Goal: Transaction & Acquisition: Purchase product/service

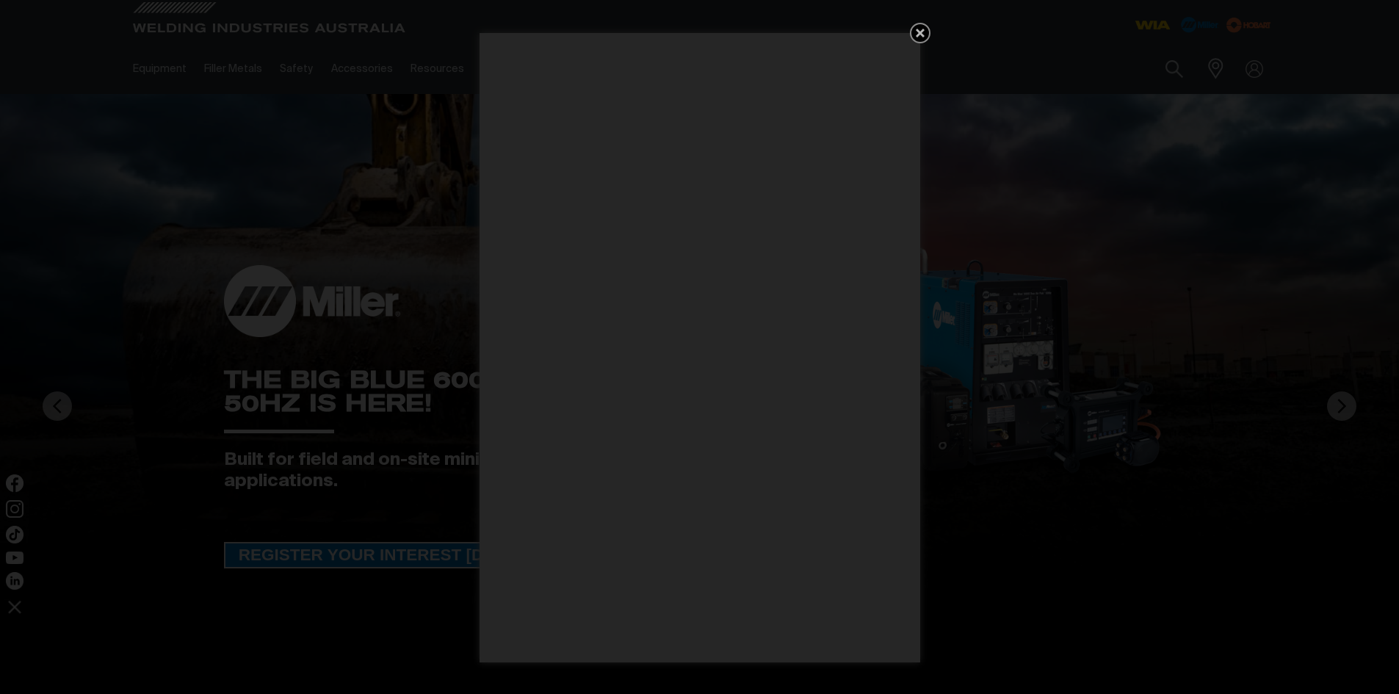
click at [924, 35] on icon "Get 5 WIA Welding Guides Free!" at bounding box center [920, 33] width 18 height 18
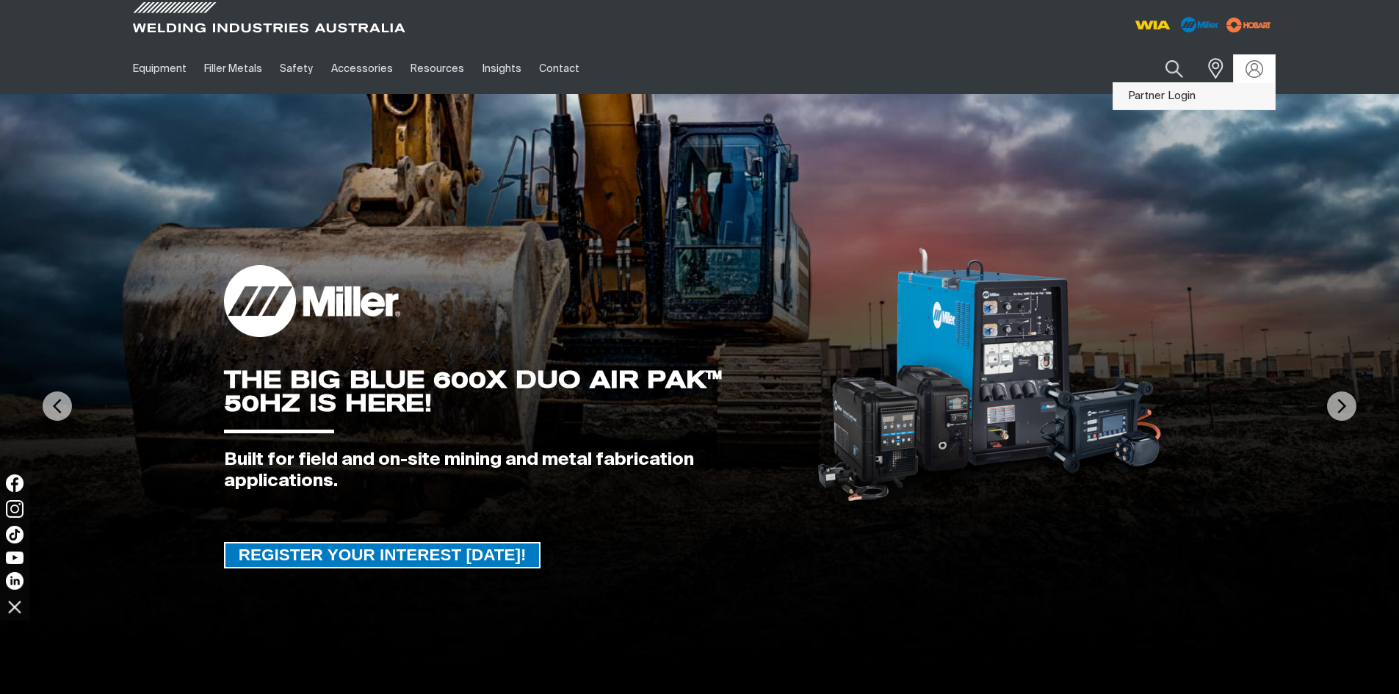
click at [1161, 95] on link "Partner Login" at bounding box center [1194, 96] width 162 height 27
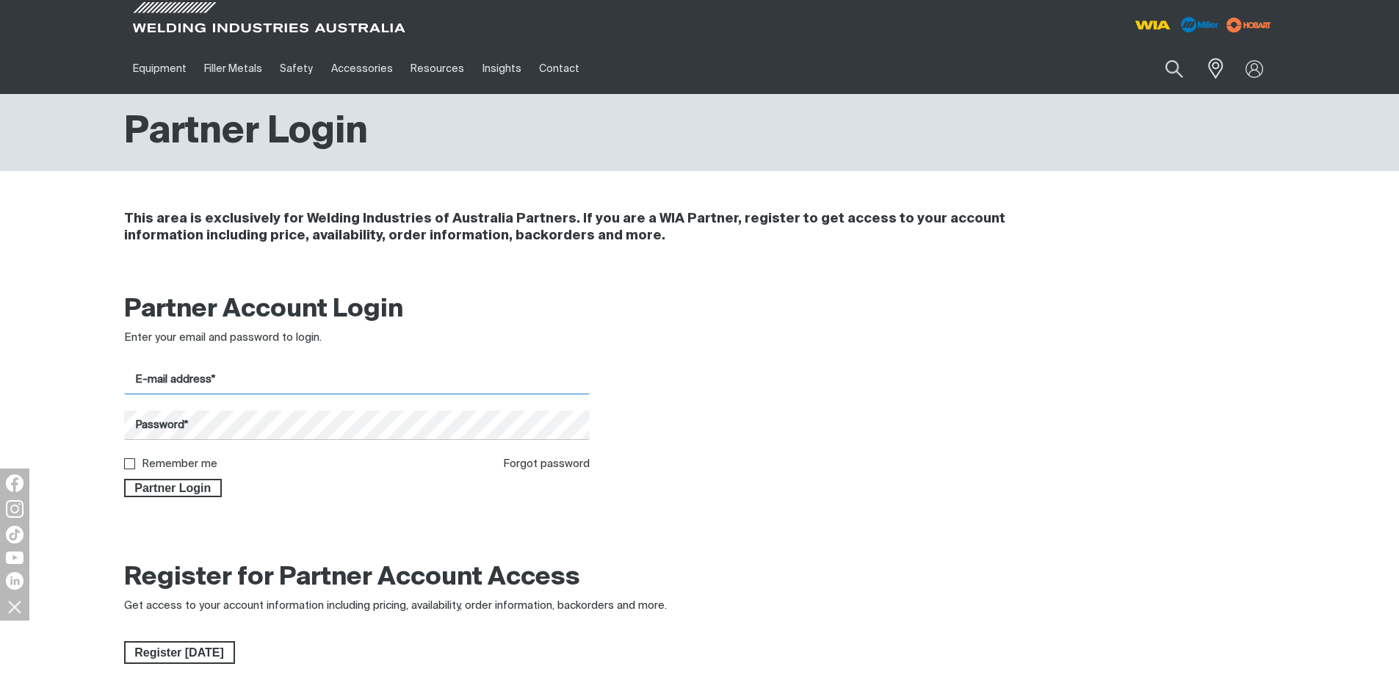
click at [209, 383] on input "E-mail address*" at bounding box center [357, 380] width 466 height 29
type input "[PERSON_NAME][EMAIL_ADDRESS][DOMAIN_NAME]"
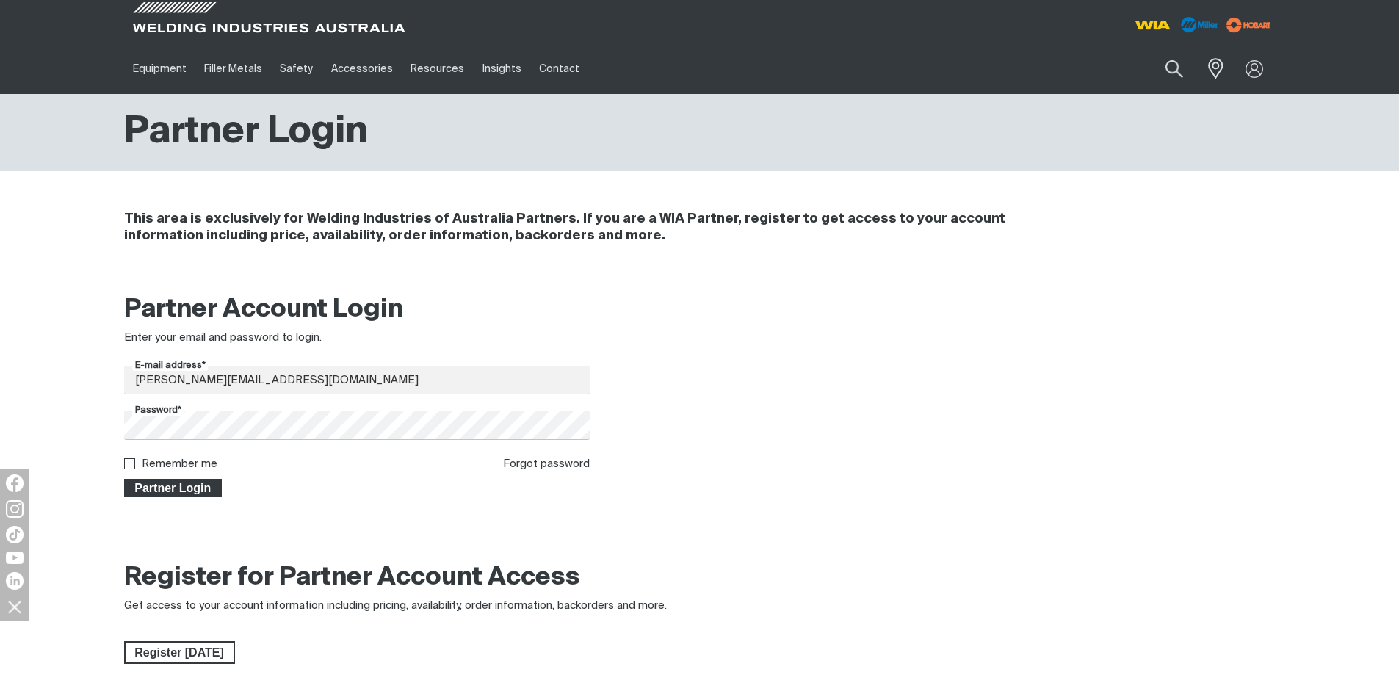
click at [149, 479] on span "Partner Login" at bounding box center [173, 488] width 95 height 19
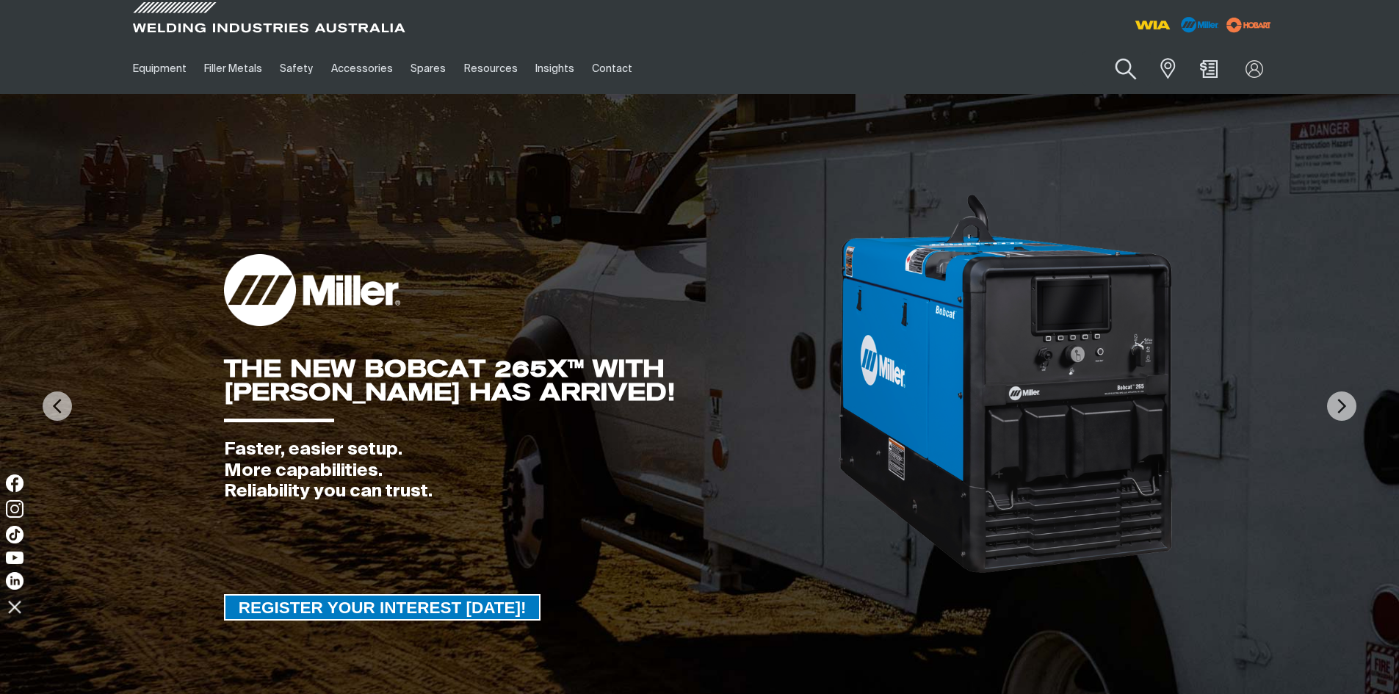
click at [1124, 69] on button "Search products" at bounding box center [1125, 69] width 59 height 42
click at [1012, 83] on input "Search" at bounding box center [1037, 68] width 226 height 33
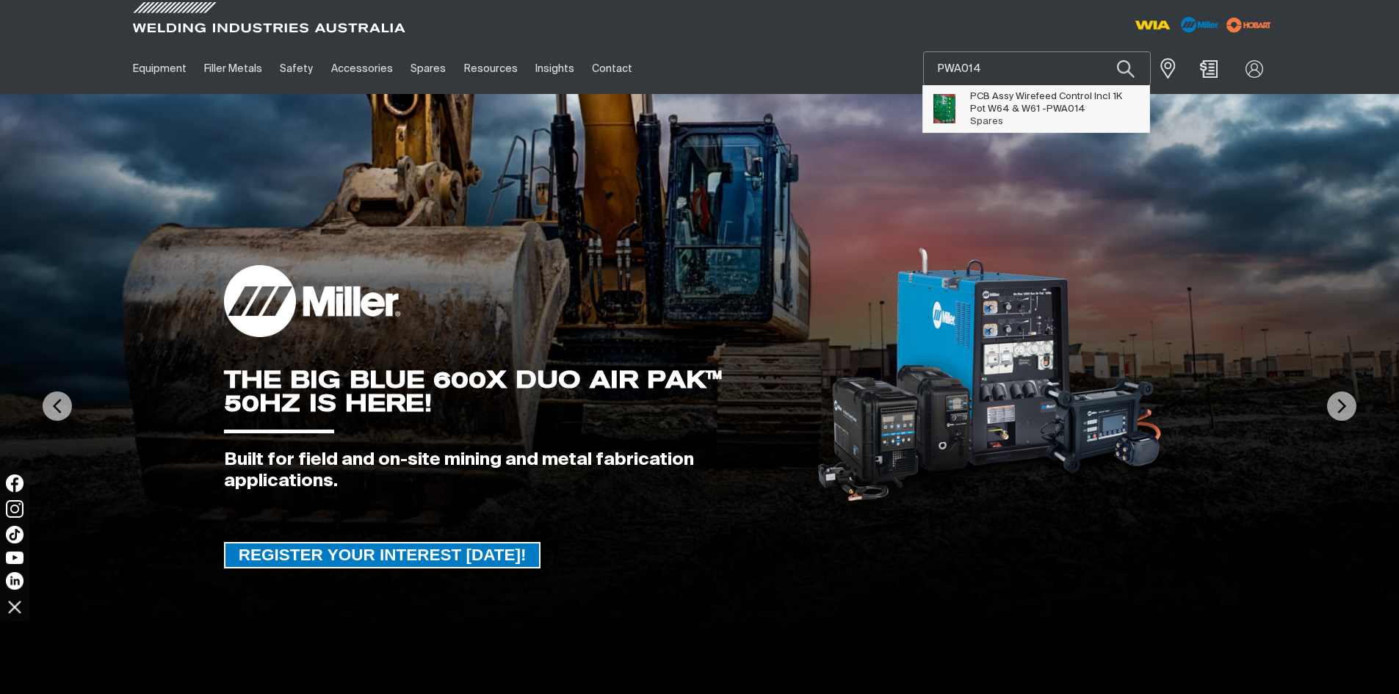
type input "PWA014"
click at [1019, 102] on span "PCB Assy Wirefeed Control Incl 1K Pot W64 & W61 - PWA014" at bounding box center [1054, 102] width 168 height 25
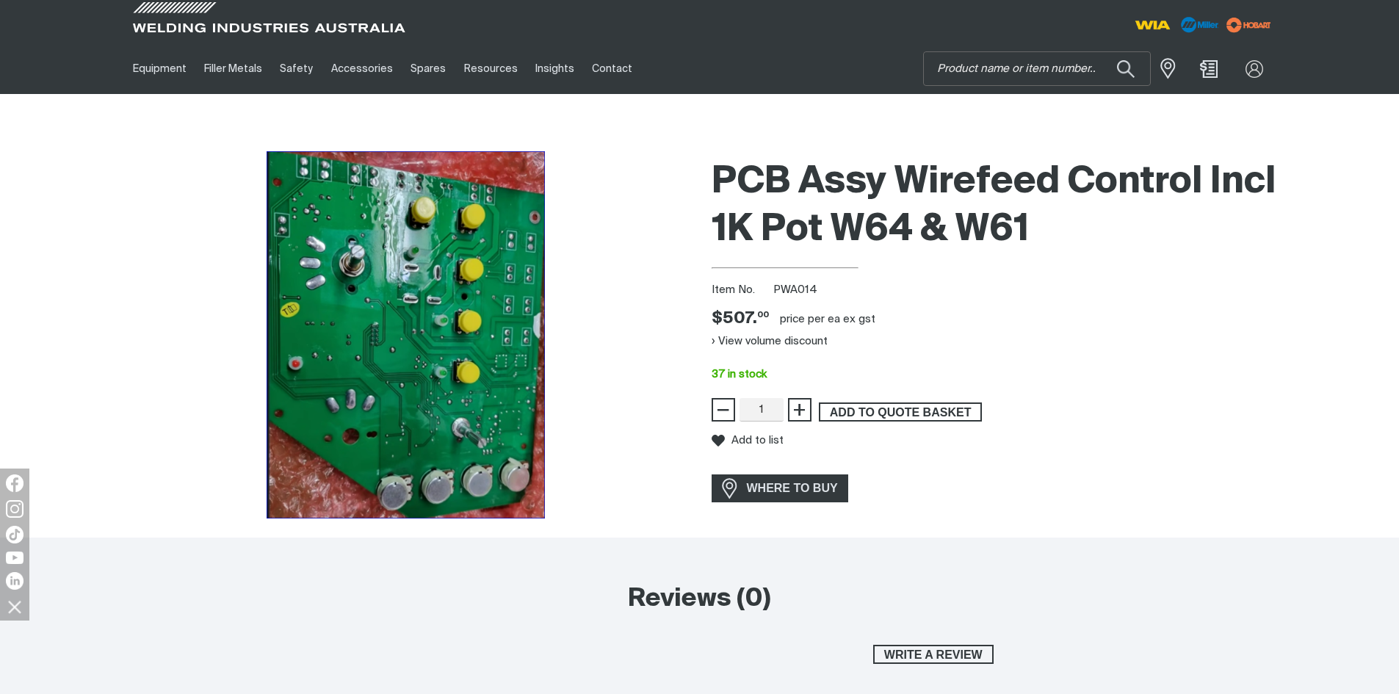
click at [926, 413] on span "ADD TO QUOTE BASKET" at bounding box center [900, 411] width 160 height 19
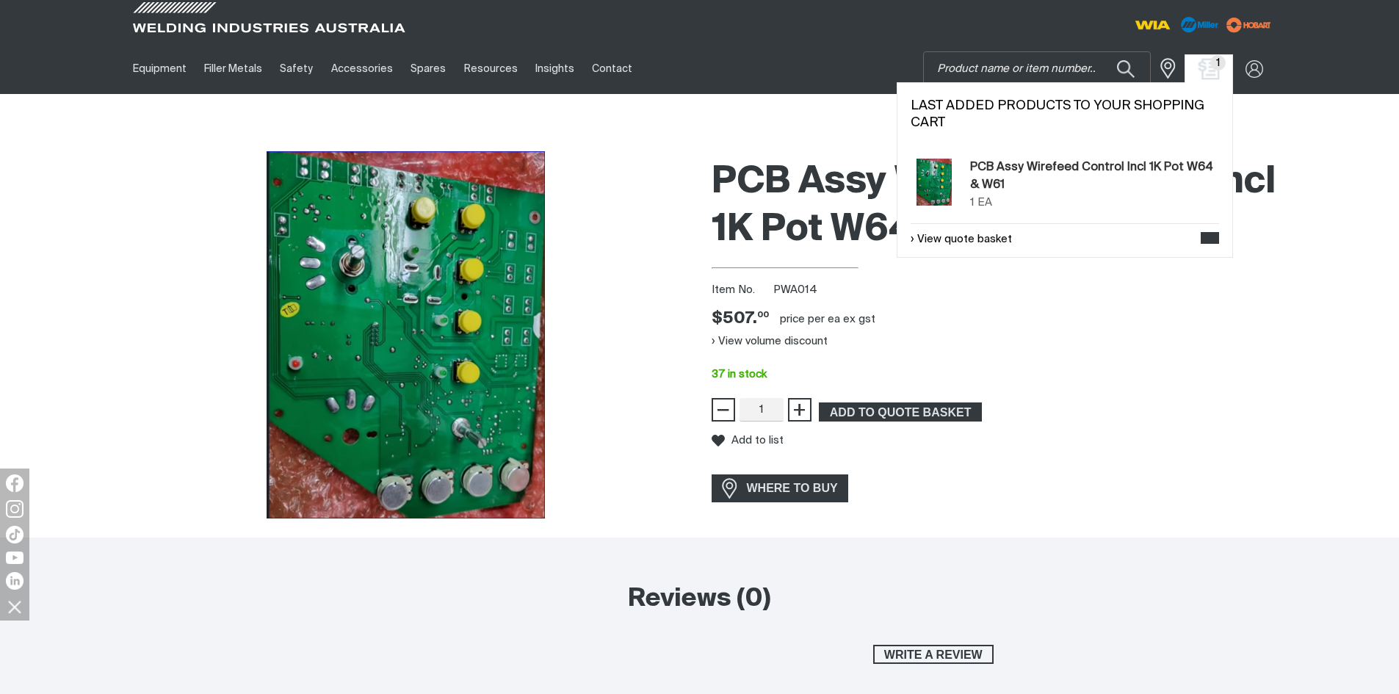
click at [1217, 71] on img "Shopping cart (1 product(s))" at bounding box center [1208, 68] width 21 height 21
